Goal: Task Accomplishment & Management: Complete application form

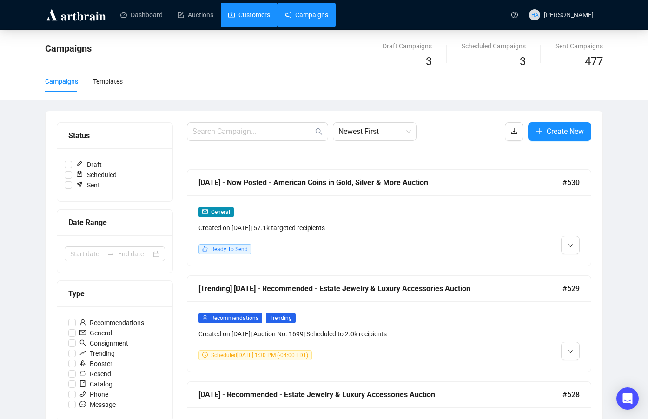
drag, startPoint x: 257, startPoint y: 11, endPoint x: 245, endPoint y: 18, distance: 14.0
click at [257, 11] on link "Customers" at bounding box center [249, 15] width 42 height 24
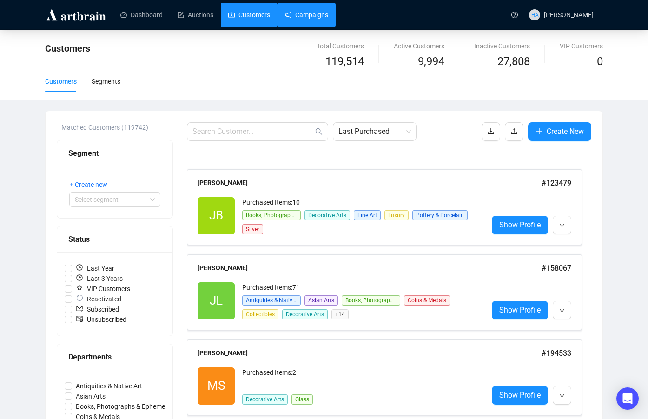
click at [306, 13] on link "Campaigns" at bounding box center [306, 15] width 43 height 24
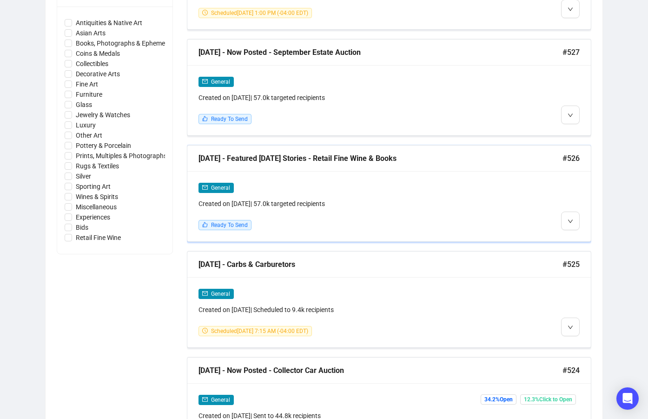
scroll to position [465, 0]
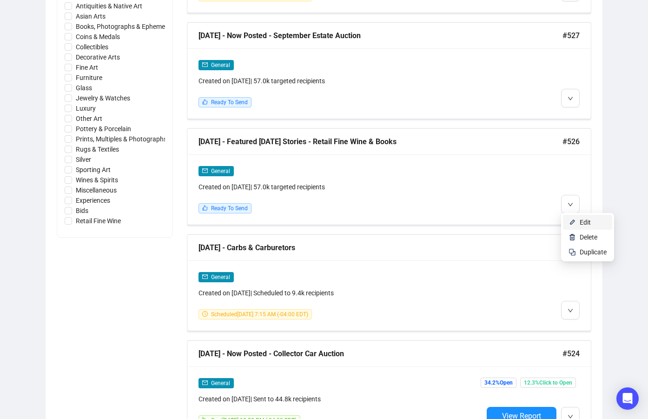
click at [588, 219] on span "Edit" at bounding box center [585, 222] width 11 height 7
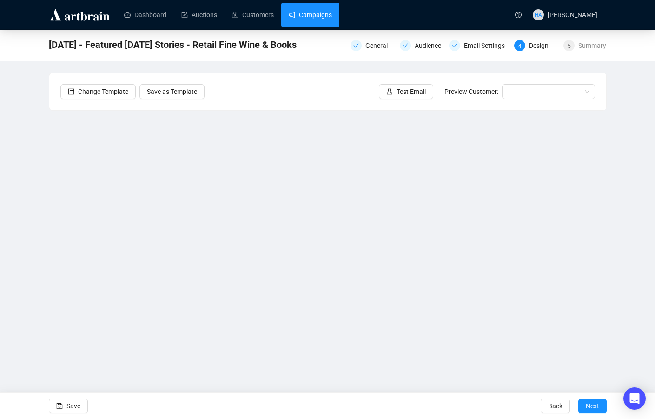
click at [297, 10] on link "Campaigns" at bounding box center [310, 15] width 43 height 24
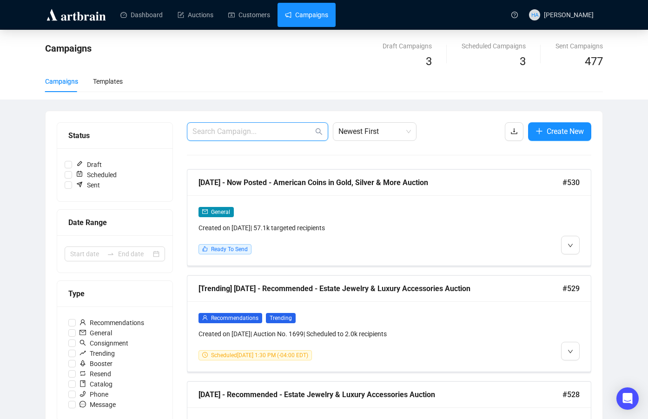
click at [217, 132] on input "text" at bounding box center [253, 131] width 121 height 11
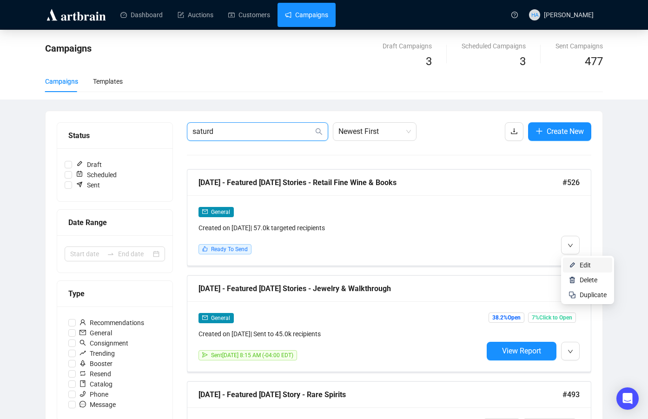
type input "saturd"
click at [575, 264] on img at bounding box center [572, 264] width 7 height 7
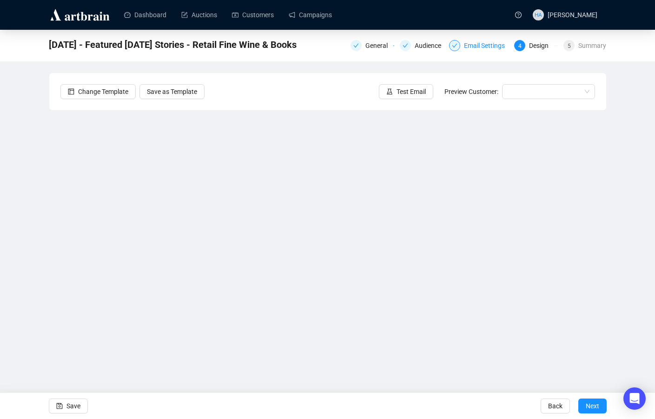
click at [475, 43] on div "Email Settings" at bounding box center [487, 45] width 47 height 11
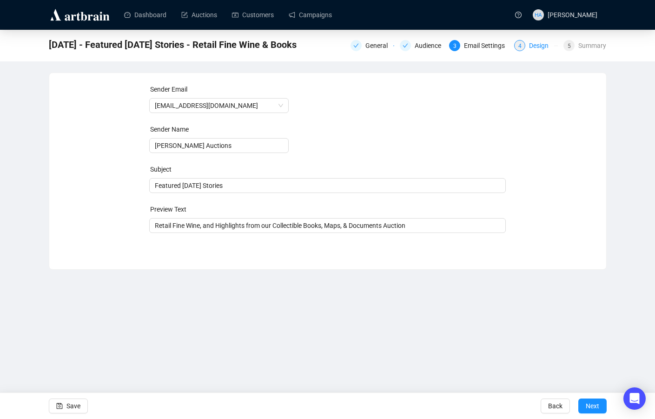
click at [536, 46] on div "Design" at bounding box center [541, 45] width 25 height 11
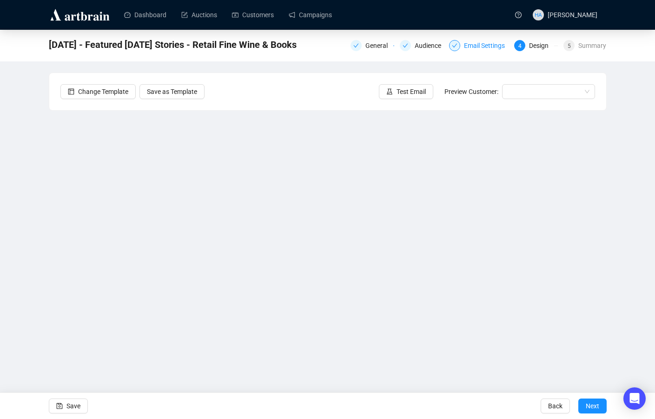
click at [480, 45] on div "Email Settings" at bounding box center [487, 45] width 47 height 11
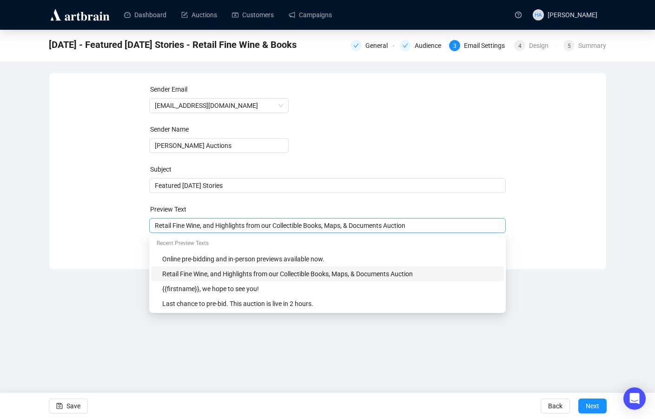
click at [202, 219] on div "Retail Fine Wine, and Highlights from our Collectible Books, Maps, & Documents …" at bounding box center [327, 225] width 357 height 15
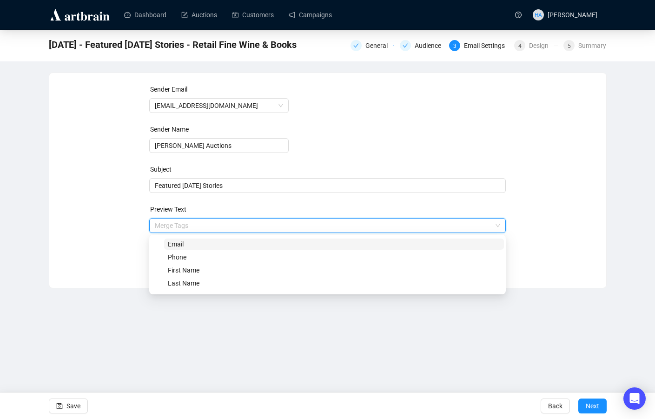
click at [202, 219] on input "search" at bounding box center [323, 226] width 337 height 14
click at [123, 225] on div "Sender Email [EMAIL_ADDRESS][DOMAIN_NAME] Sender Name [PERSON_NAME] Auctions Su…" at bounding box center [327, 173] width 535 height 179
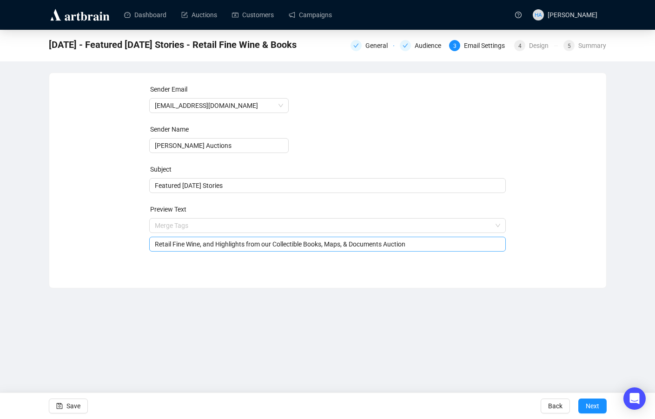
click at [172, 246] on input "Retail Fine Wine, and Highlights from our Collectible Books, Maps, & Documents …" at bounding box center [328, 244] width 346 height 10
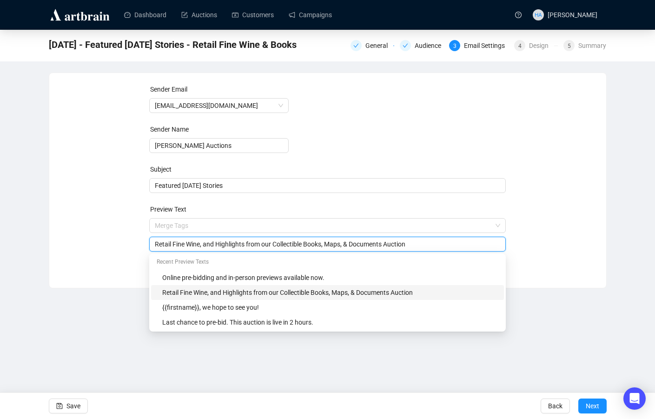
click at [172, 246] on input "Retail Fine Wine, and Highlights from our Collectible Books, Maps, & Documents …" at bounding box center [328, 244] width 346 height 10
click at [274, 246] on input "Who Was [PERSON_NAME]? And Wine That is More Than Just A Pretty Face" at bounding box center [328, 244] width 346 height 10
click at [373, 243] on input "Who Was [PERSON_NAME]? And Wine That Has More Than Just A Pretty Face" at bounding box center [328, 244] width 346 height 10
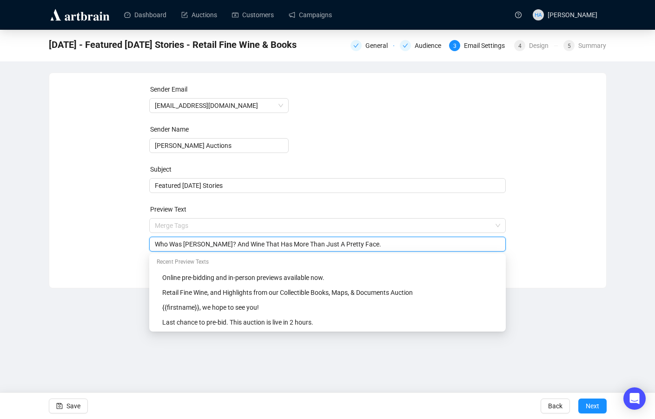
click at [109, 234] on div "Sender Email [EMAIL_ADDRESS][DOMAIN_NAME] Sender Name [PERSON_NAME] Auctions Su…" at bounding box center [327, 173] width 535 height 179
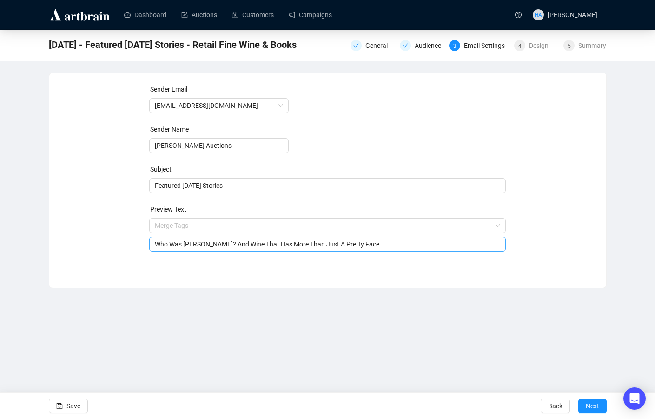
click at [230, 245] on input "Who Was [PERSON_NAME]? And Wine That Has More Than Just A Pretty Face." at bounding box center [328, 244] width 346 height 10
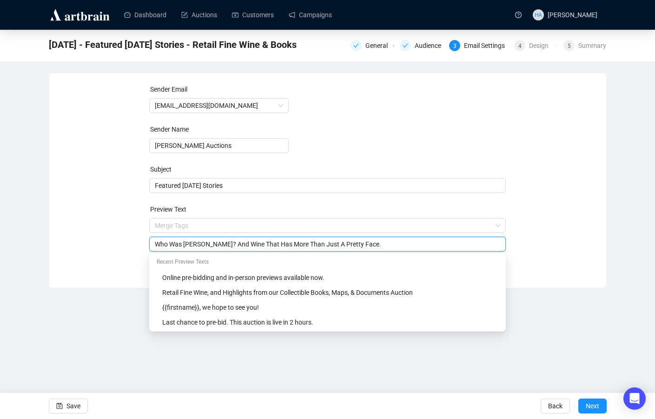
click at [230, 245] on input "Who Was [PERSON_NAME]? And Wine That Has More Than Just A Pretty Face." at bounding box center [328, 244] width 346 height 10
type input "Who Was [PERSON_NAME]? Also, Wine That Has More Than Just A Pretty Face."
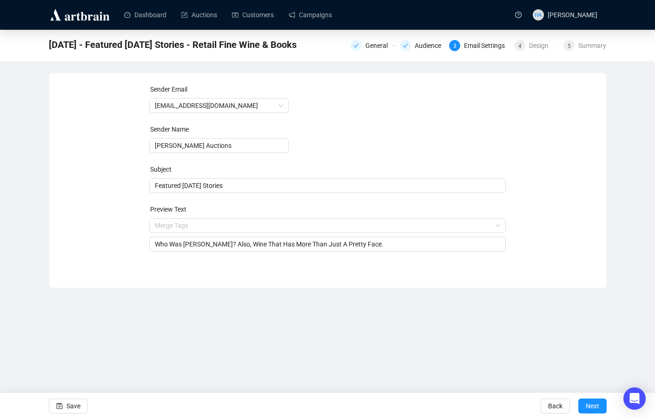
click at [105, 180] on div "Sender Email [EMAIL_ADDRESS][DOMAIN_NAME] Sender Name [PERSON_NAME] Auctions Su…" at bounding box center [327, 173] width 535 height 179
click at [75, 408] on span "Save" at bounding box center [74, 406] width 14 height 26
click at [592, 404] on span "Next" at bounding box center [592, 406] width 13 height 26
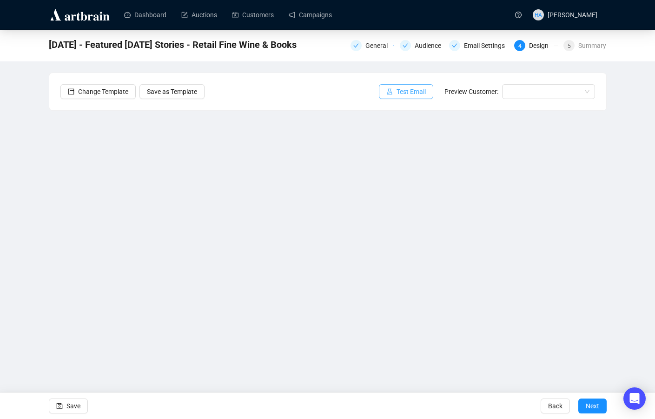
click at [403, 87] on span "Test Email" at bounding box center [411, 92] width 29 height 10
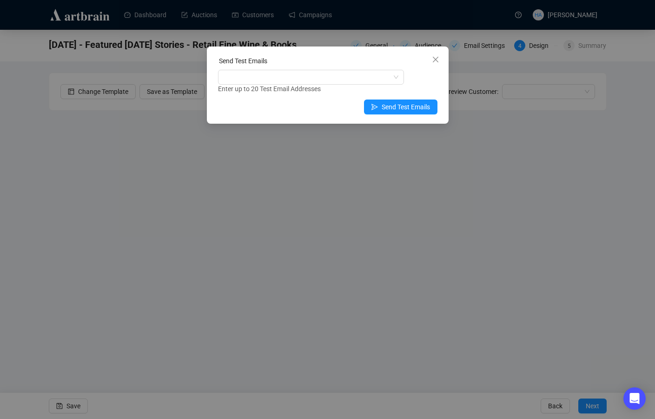
click at [248, 69] on div "Send Test Emails" at bounding box center [328, 63] width 220 height 14
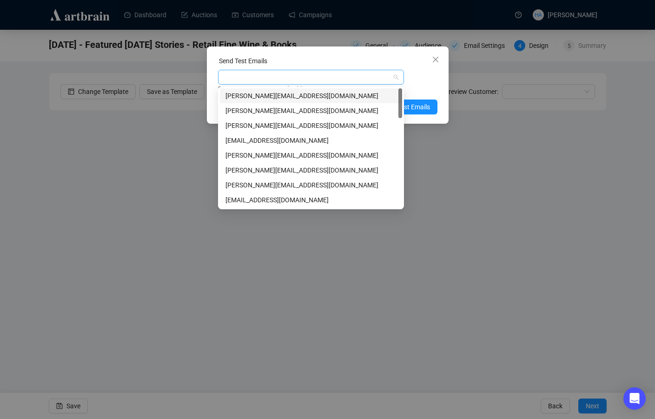
click at [247, 75] on div at bounding box center [306, 77] width 173 height 13
click at [246, 127] on div "[PERSON_NAME][EMAIL_ADDRESS][DOMAIN_NAME]" at bounding box center [311, 125] width 171 height 10
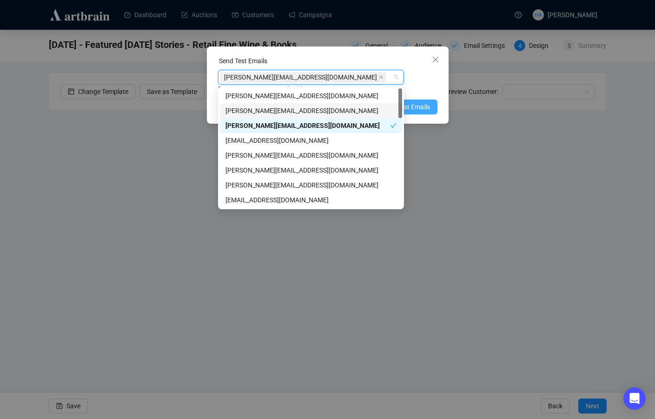
click at [417, 101] on button "Send Test Emails" at bounding box center [400, 107] width 73 height 15
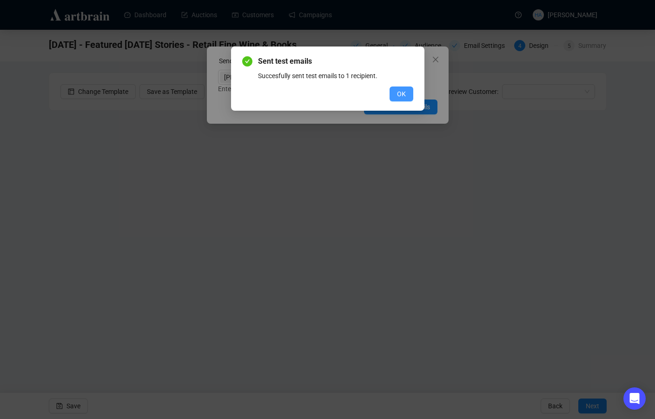
click at [404, 89] on span "OK" at bounding box center [401, 94] width 9 height 10
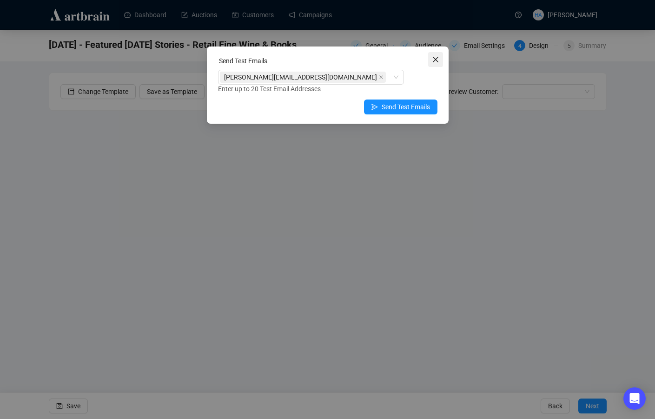
click at [436, 55] on button "Close" at bounding box center [435, 59] width 15 height 15
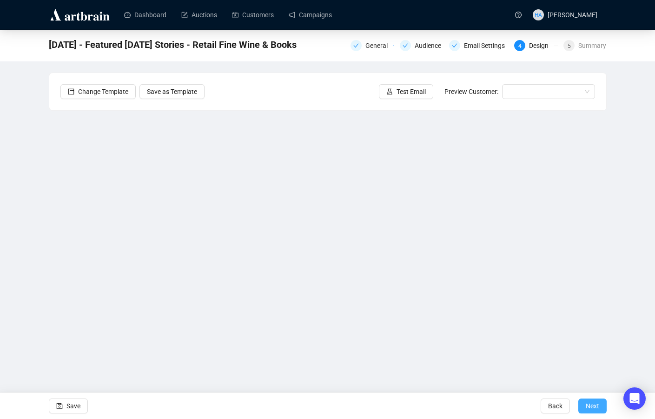
click at [591, 401] on span "Next" at bounding box center [592, 406] width 13 height 26
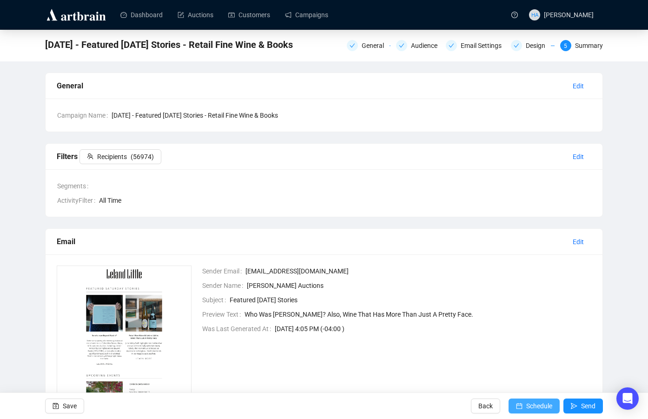
click at [538, 402] on span "Schedule" at bounding box center [539, 406] width 26 height 26
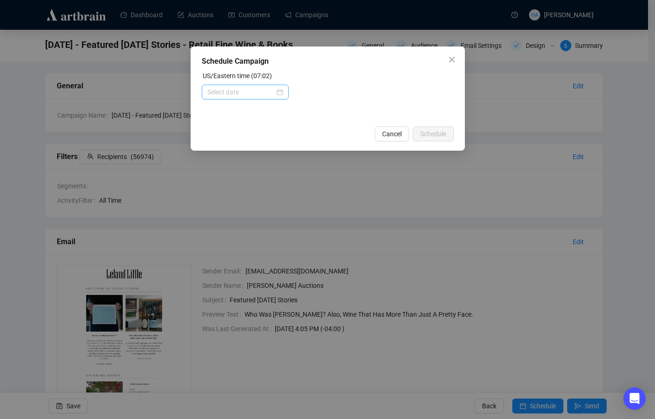
click at [277, 89] on div at bounding box center [245, 92] width 76 height 10
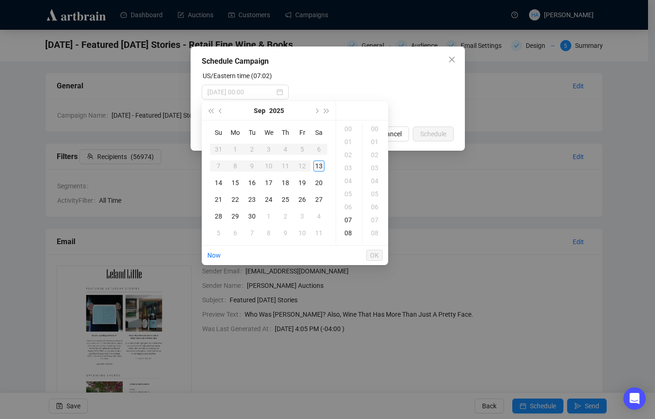
click at [320, 166] on div "13" at bounding box center [318, 165] width 11 height 11
click at [352, 138] on div "08" at bounding box center [349, 141] width 22 height 13
click at [373, 125] on div "15" at bounding box center [376, 126] width 22 height 13
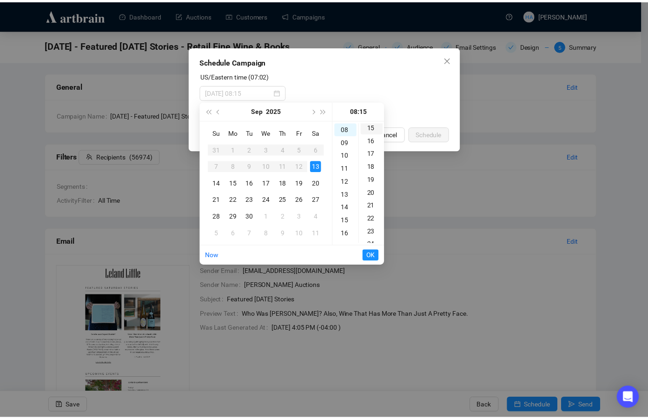
scroll to position [195, 0]
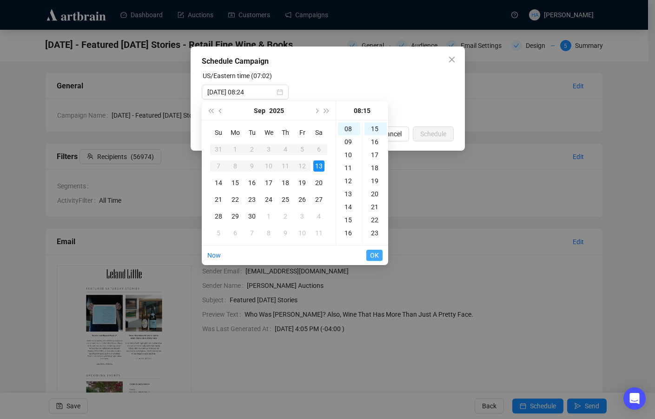
type input "[DATE] 08:15"
click at [376, 253] on span "OK" at bounding box center [374, 255] width 9 height 18
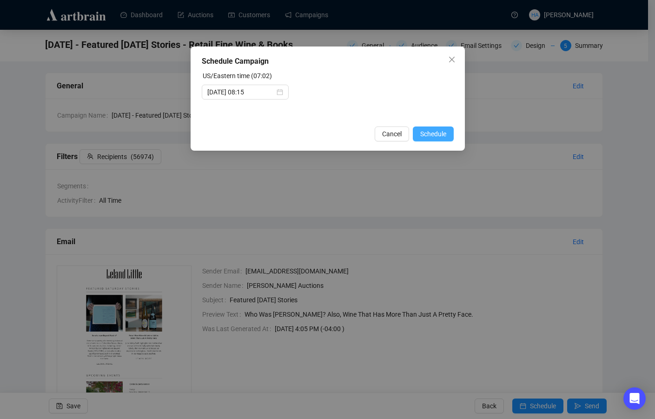
click at [428, 132] on span "Schedule" at bounding box center [433, 134] width 26 height 10
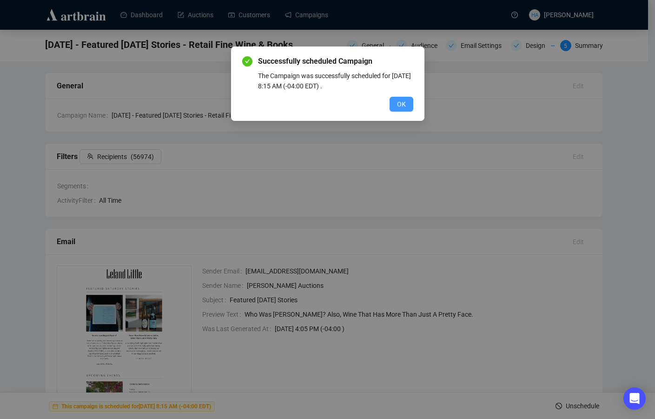
click at [400, 106] on span "OK" at bounding box center [401, 104] width 9 height 10
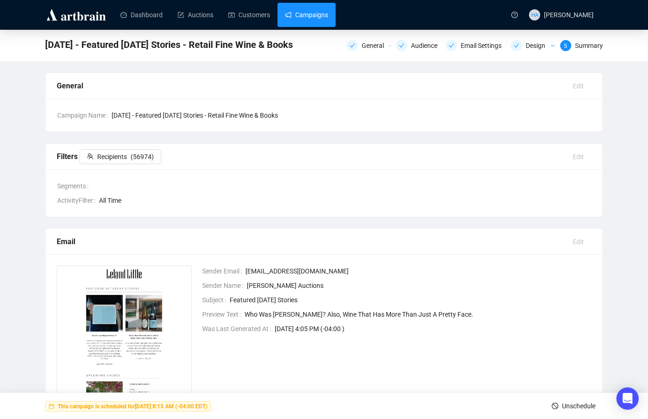
click at [314, 9] on link "Campaigns" at bounding box center [306, 15] width 43 height 24
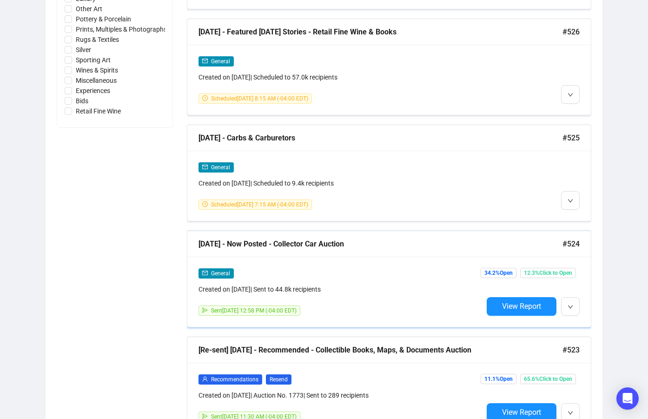
scroll to position [605, 0]
